Goal: Transaction & Acquisition: Book appointment/travel/reservation

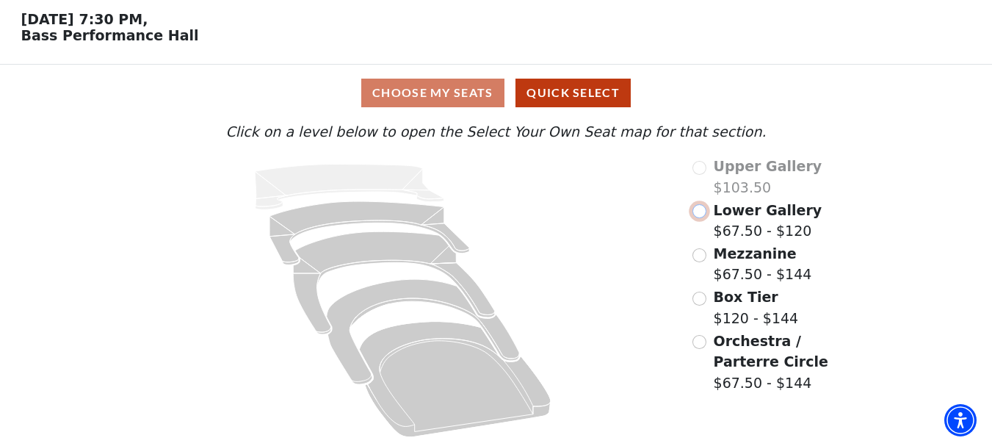
click at [700, 210] on input "Lower Gallery$67.50 - $120\a" at bounding box center [699, 211] width 14 height 14
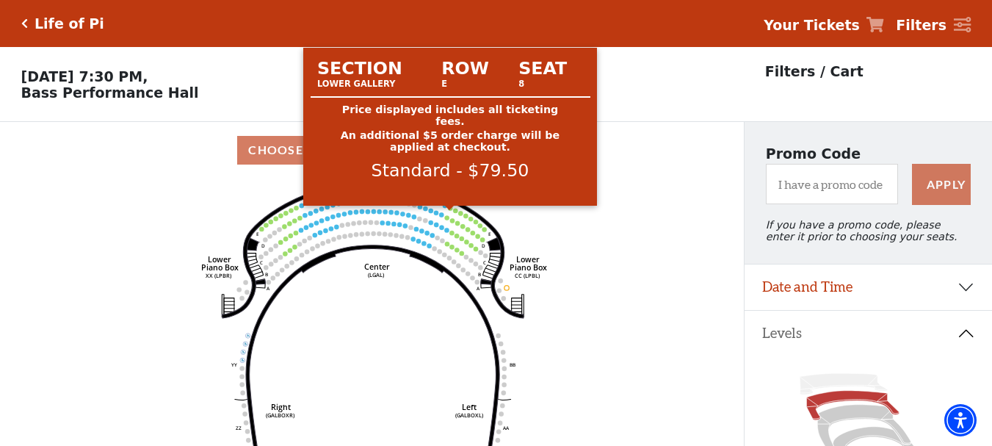
click at [450, 210] on circle at bounding box center [450, 208] width 4 height 4
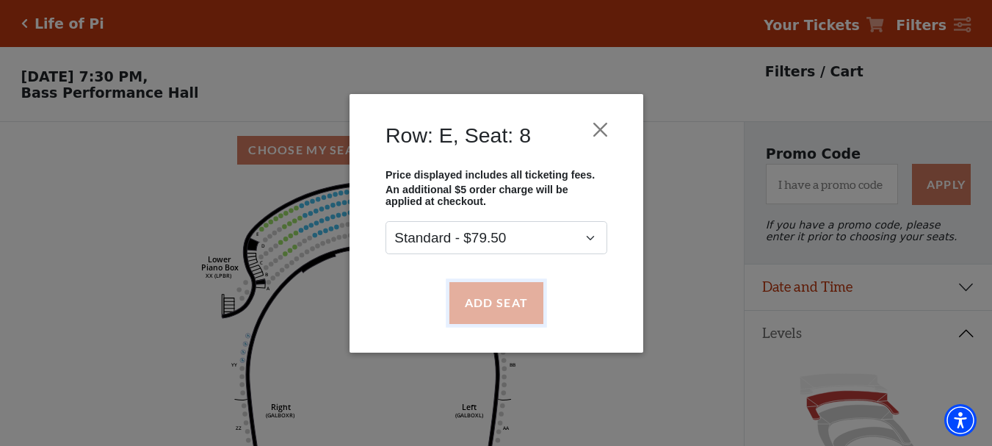
click at [504, 302] on button "Add Seat" at bounding box center [496, 302] width 94 height 41
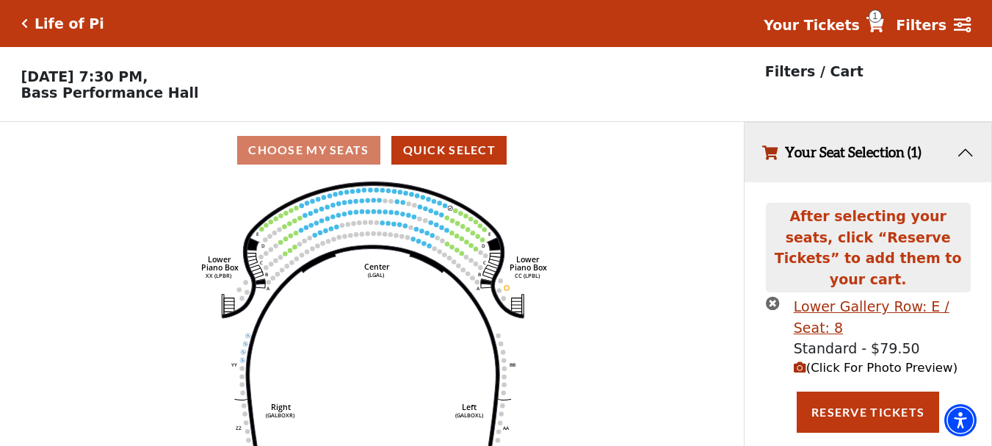
click at [541, 203] on icon "Right (GALBOXR) E D C B A E D C B A YY ZZ Left (GALBOXL) BB AA Center Lower Pia…" at bounding box center [372, 316] width 670 height 277
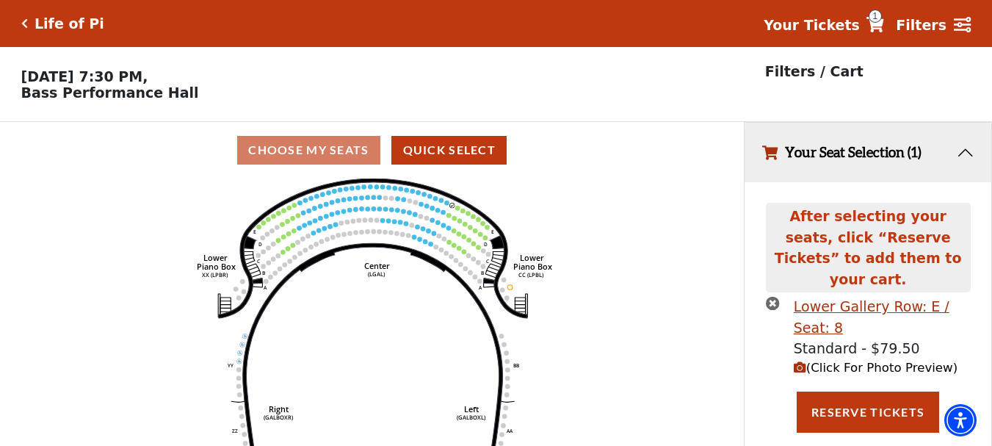
click at [541, 203] on icon "Right (GALBOXR) E D C B A E D C B A YY ZZ Left (GALBOXL) BB AA Center Lower Pia…" at bounding box center [372, 316] width 670 height 277
click at [496, 264] on icon at bounding box center [497, 257] width 13 height 13
click at [496, 262] on icon at bounding box center [497, 257] width 13 height 13
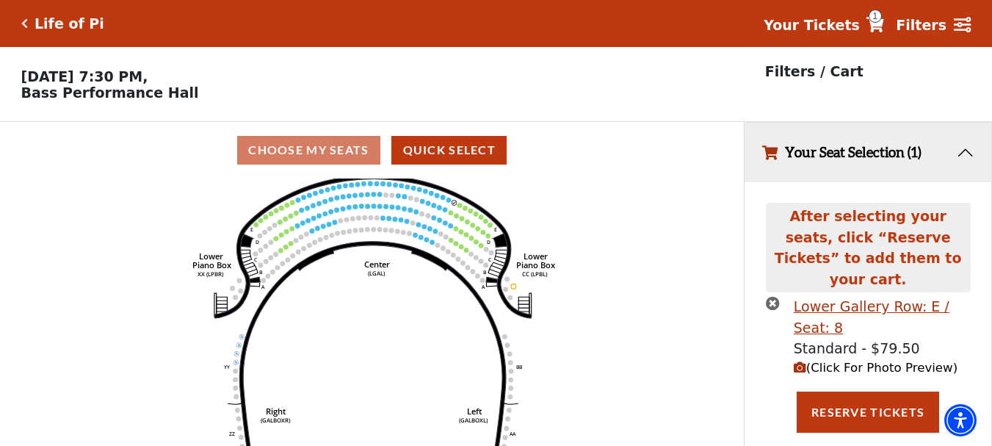
click at [496, 261] on icon at bounding box center [501, 257] width 14 height 14
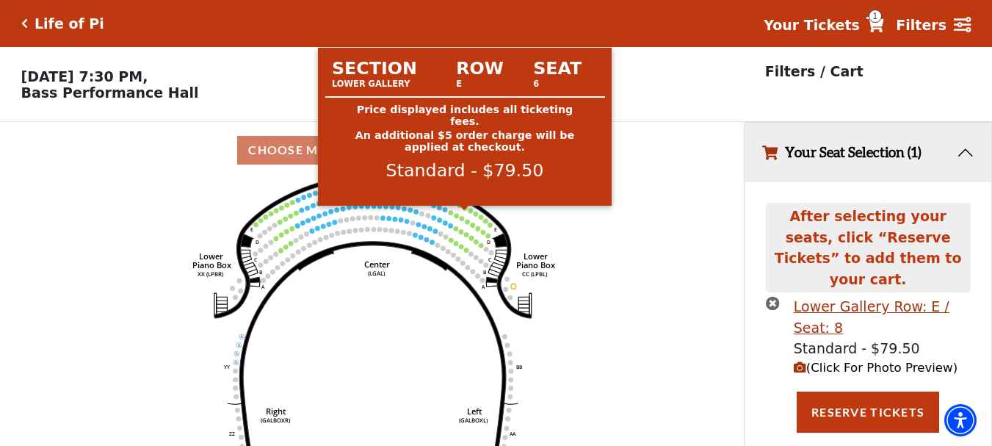
click at [466, 211] on circle at bounding box center [464, 208] width 5 height 5
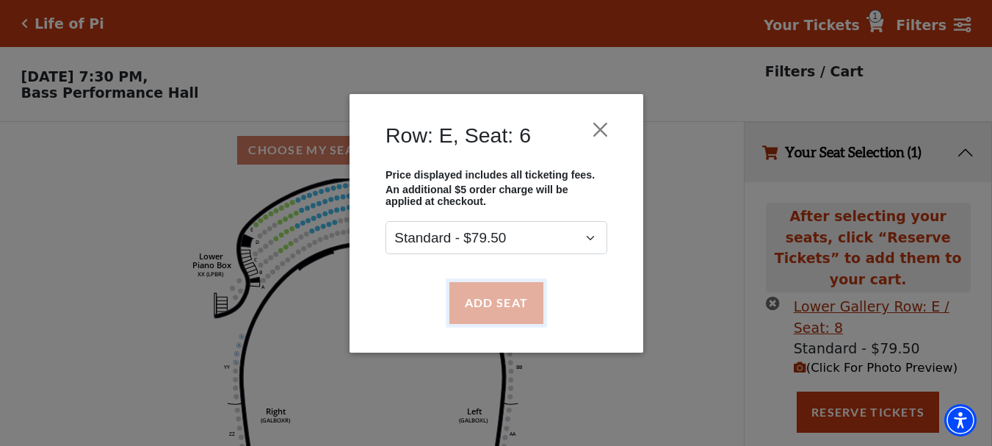
click at [499, 312] on button "Add Seat" at bounding box center [496, 302] width 94 height 41
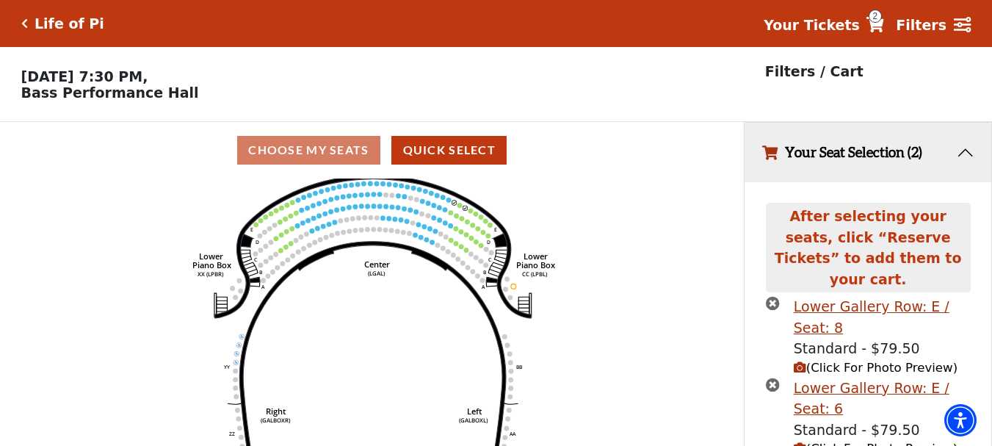
scroll to position [53, 0]
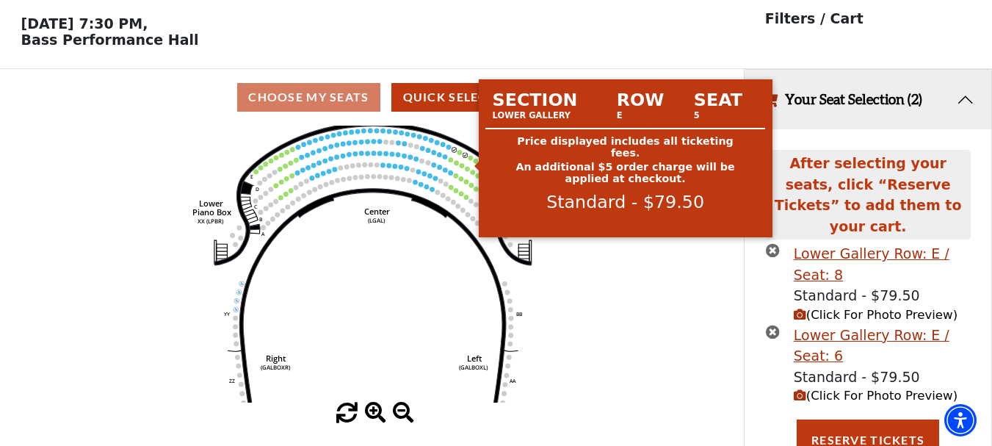
click at [469, 160] on circle at bounding box center [470, 157] width 5 height 5
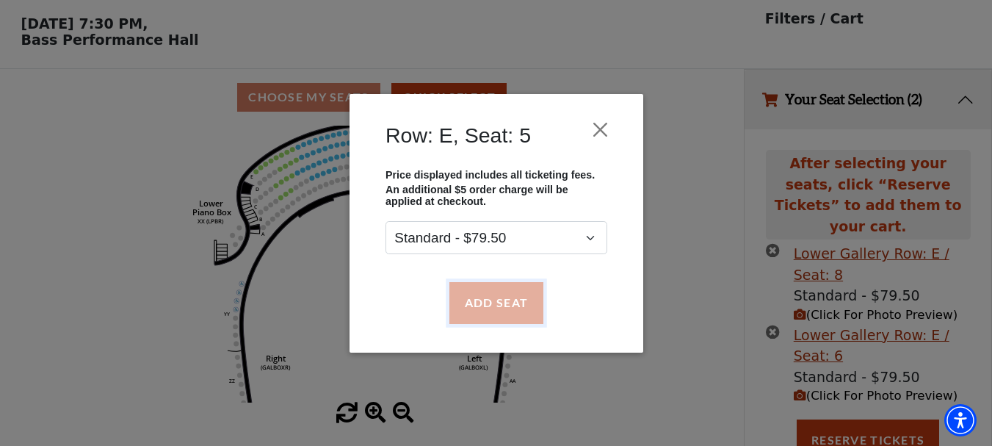
click at [472, 305] on button "Add Seat" at bounding box center [496, 302] width 94 height 41
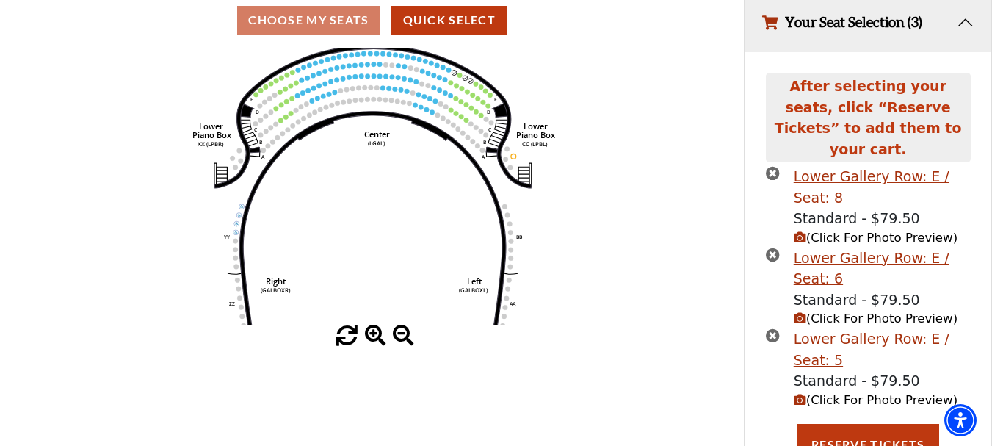
scroll to position [134, 0]
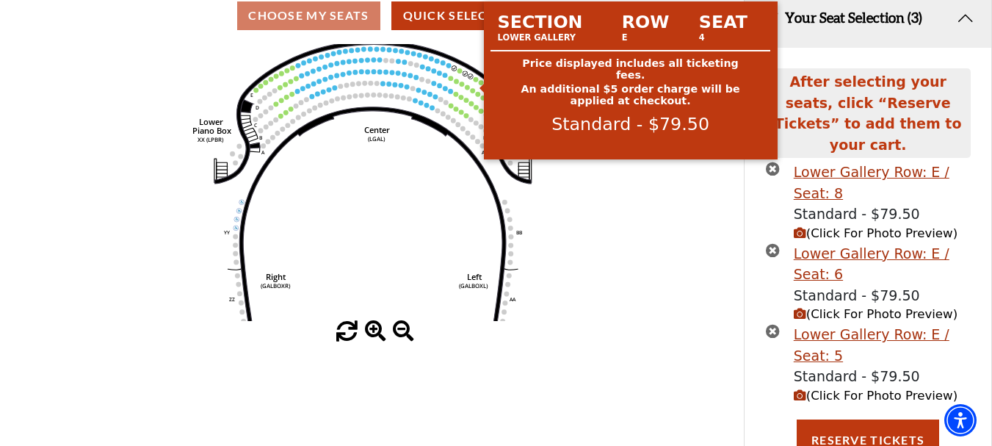
click at [476, 82] on circle at bounding box center [475, 79] width 5 height 5
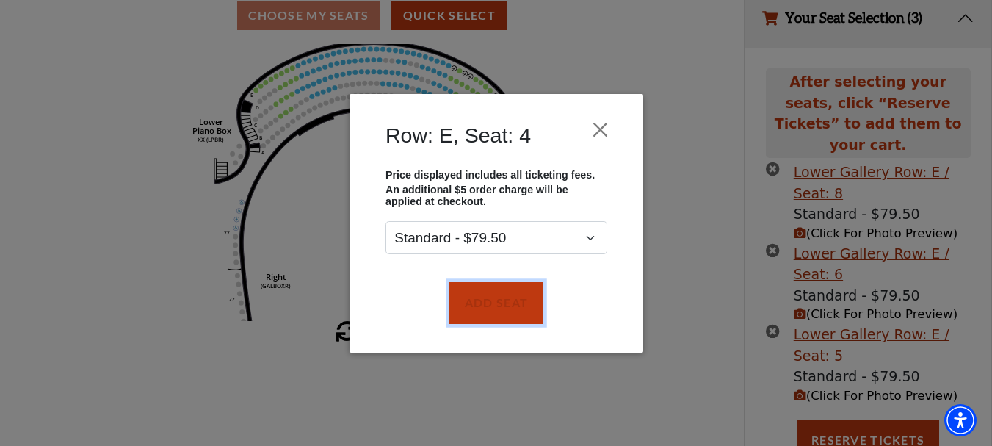
drag, startPoint x: 508, startPoint y: 297, endPoint x: 265, endPoint y: 54, distance: 344.2
click at [490, 293] on button "Add Seat" at bounding box center [496, 302] width 94 height 41
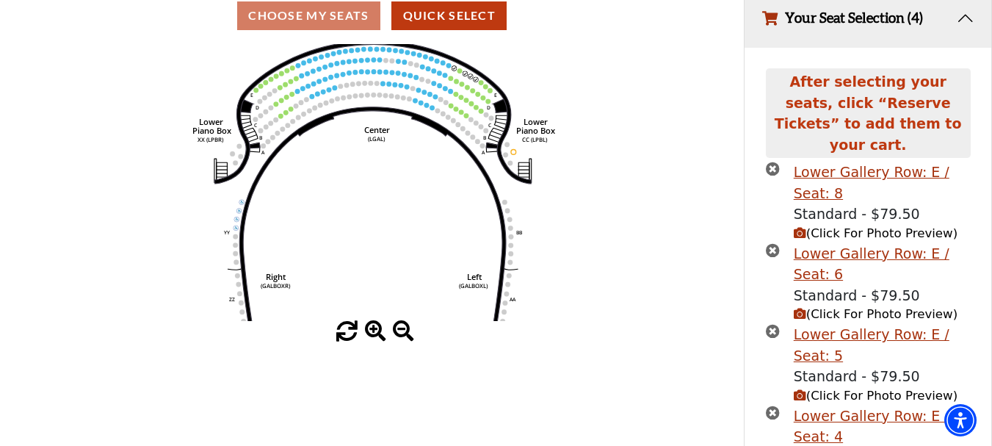
scroll to position [215, 0]
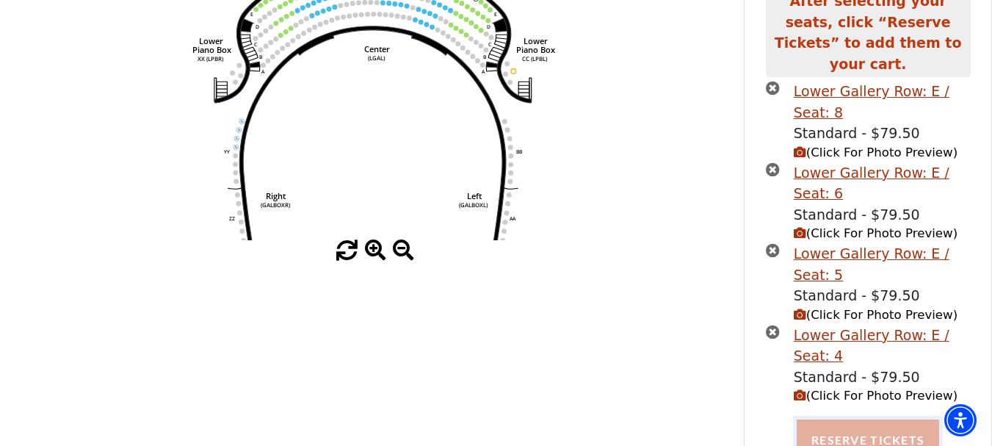
click at [857, 433] on button "Reserve Tickets" at bounding box center [868, 439] width 142 height 41
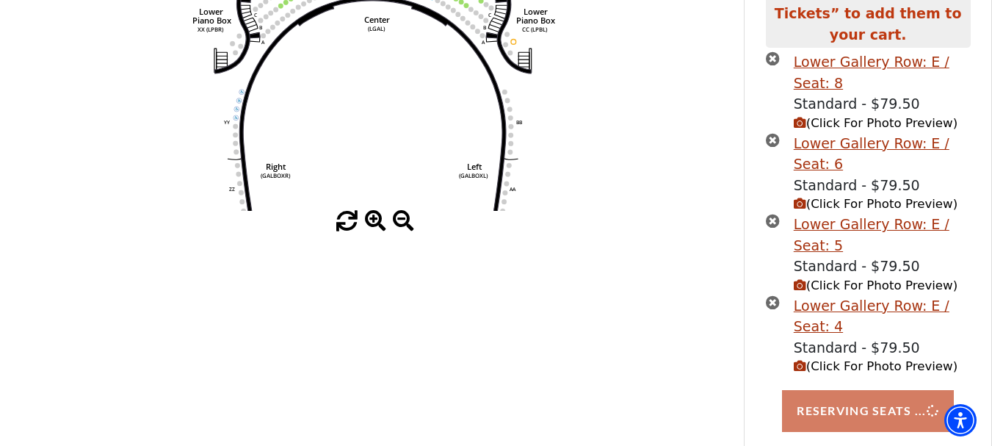
scroll to position [251, 0]
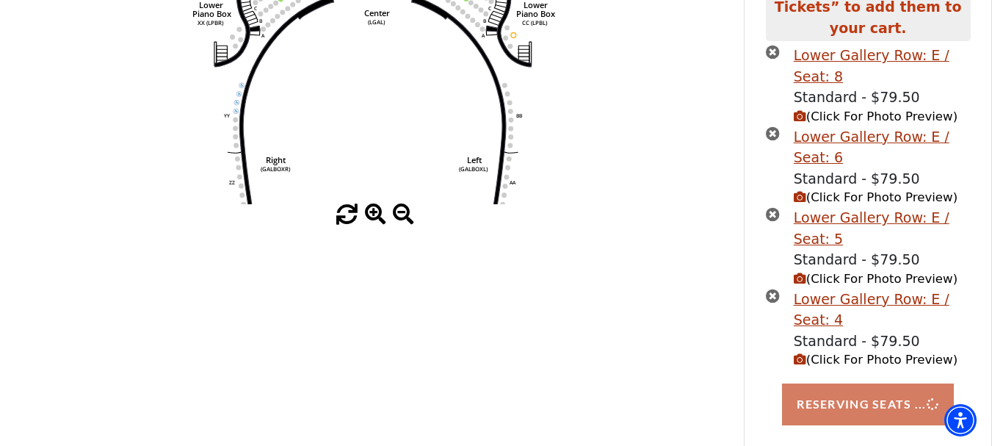
click at [848, 399] on div "Reserving Seats ..." at bounding box center [867, 403] width 225 height 41
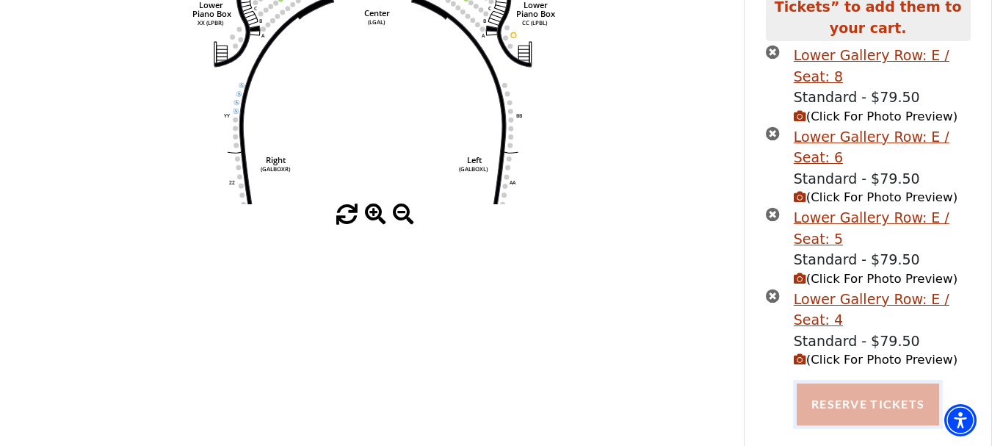
click at [847, 389] on button "Reserve Tickets" at bounding box center [868, 403] width 142 height 41
